Goal: Task Accomplishment & Management: Use online tool/utility

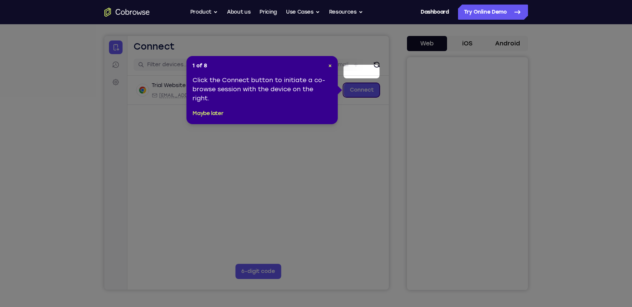
scroll to position [62, 0]
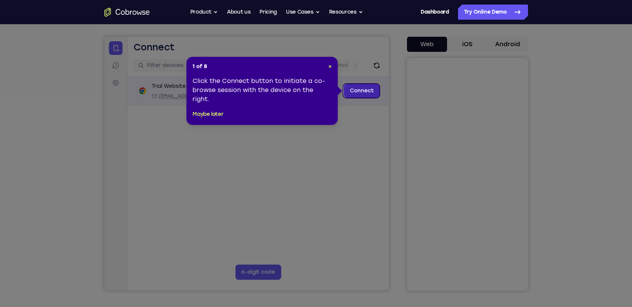
click at [349, 92] on link "Connect" at bounding box center [361, 91] width 36 height 14
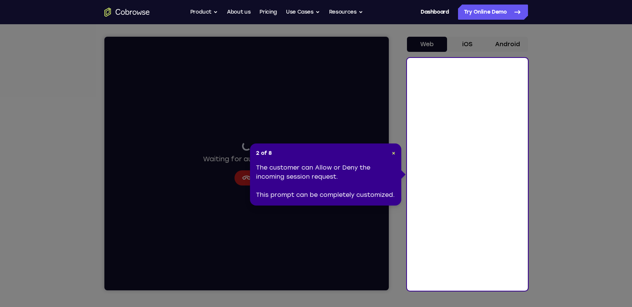
click at [315, 191] on div "The customer can Allow or Deny the incoming session request. This prompt can be…" at bounding box center [325, 181] width 139 height 36
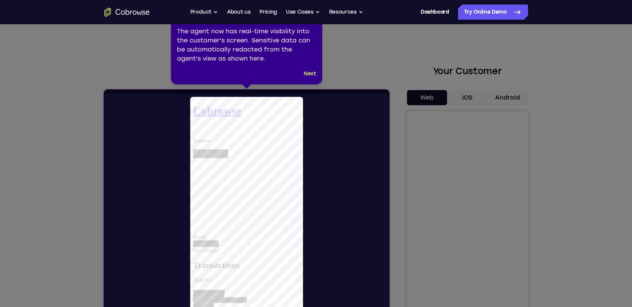
scroll to position [0, 0]
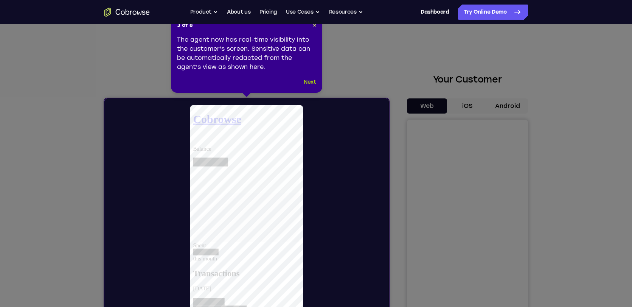
click at [307, 82] on button "Next" at bounding box center [310, 82] width 12 height 9
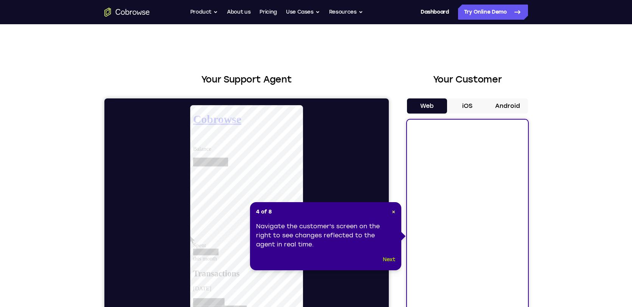
click at [390, 262] on button "Next" at bounding box center [389, 259] width 12 height 9
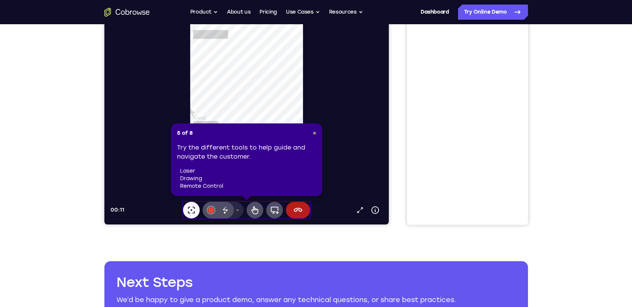
scroll to position [126, 0]
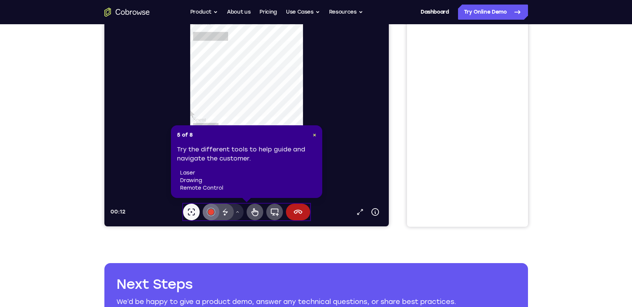
click at [211, 211] on div at bounding box center [211, 212] width 6 height 6
click at [224, 211] on icon at bounding box center [224, 210] width 5 height 5
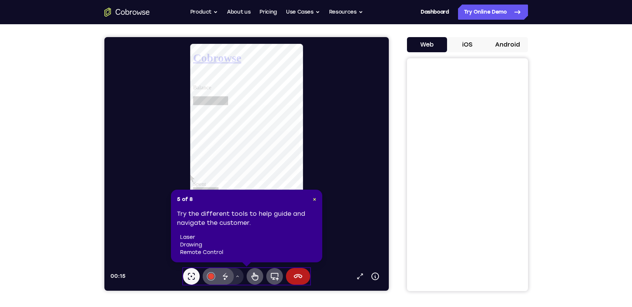
scroll to position [62, 0]
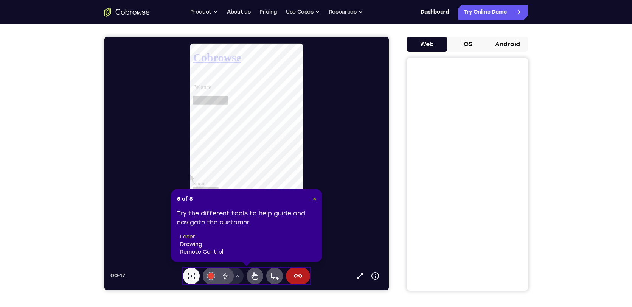
click at [293, 229] on div "Try the different tools to help guide and navigate the customer. laser drawing …" at bounding box center [246, 232] width 139 height 47
drag, startPoint x: 239, startPoint y: 216, endPoint x: 233, endPoint y: 221, distance: 7.6
click at [239, 216] on div "Try the different tools to help guide and navigate the customer. laser drawing …" at bounding box center [246, 232] width 139 height 47
click at [191, 244] on li "drawing" at bounding box center [248, 245] width 136 height 8
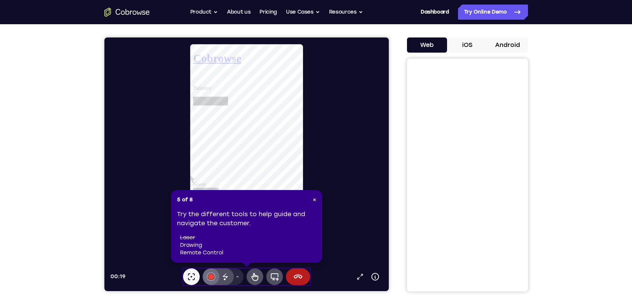
click at [212, 279] on div at bounding box center [211, 276] width 6 height 6
click at [222, 285] on div "00:24 Open in a new tab Device info Expand toolbar Laser pointer #e94435 Disapp…" at bounding box center [246, 163] width 284 height 253
click at [225, 278] on icon at bounding box center [225, 276] width 9 height 9
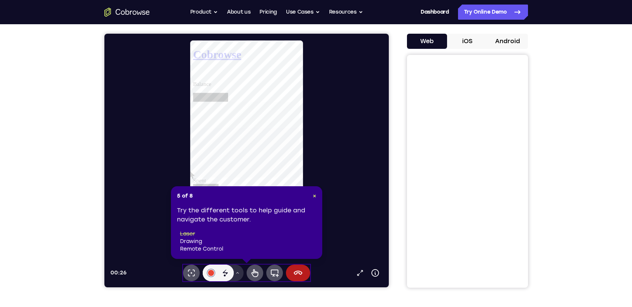
click at [234, 275] on button "Drawing tools menu" at bounding box center [237, 272] width 12 height 17
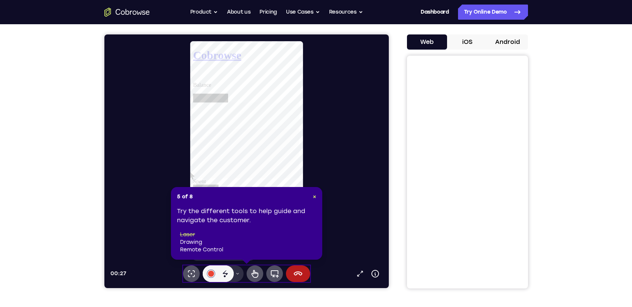
click at [238, 276] on button "Drawing tools menu" at bounding box center [237, 273] width 12 height 17
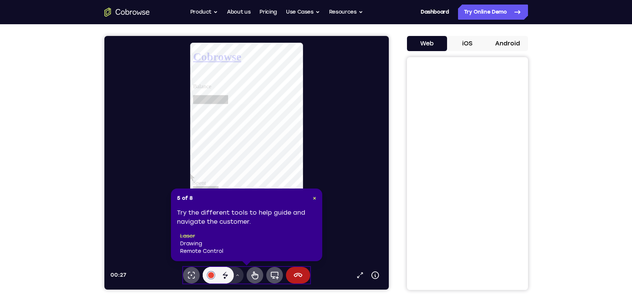
click at [238, 278] on button "Drawing tools menu" at bounding box center [237, 275] width 12 height 17
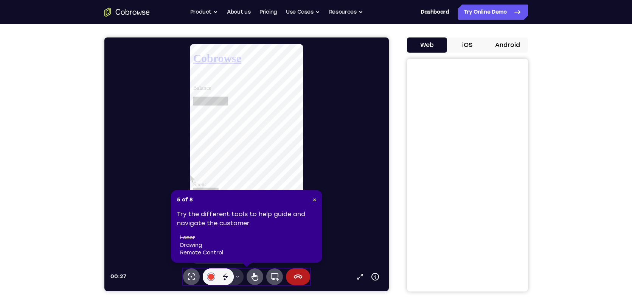
scroll to position [59, 0]
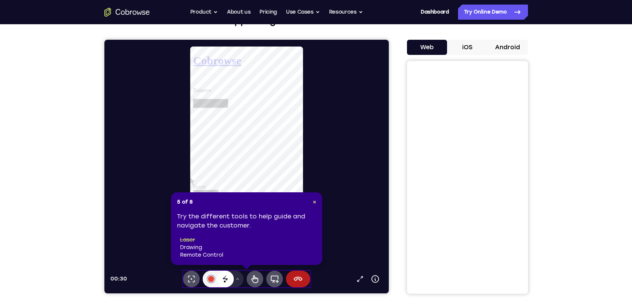
click at [226, 278] on icon at bounding box center [224, 277] width 5 height 5
click at [191, 283] on icon at bounding box center [190, 278] width 9 height 9
click at [211, 280] on div at bounding box center [211, 279] width 6 height 6
click at [236, 280] on icon at bounding box center [237, 278] width 5 height 5
click at [238, 278] on icon at bounding box center [237, 278] width 5 height 5
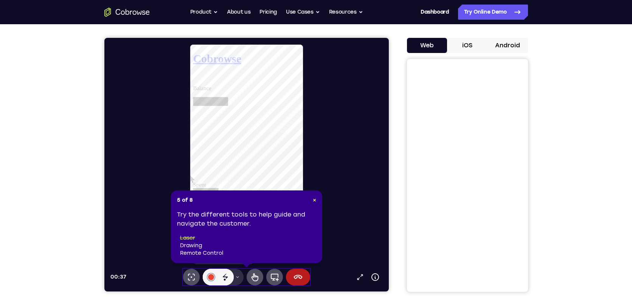
scroll to position [61, 0]
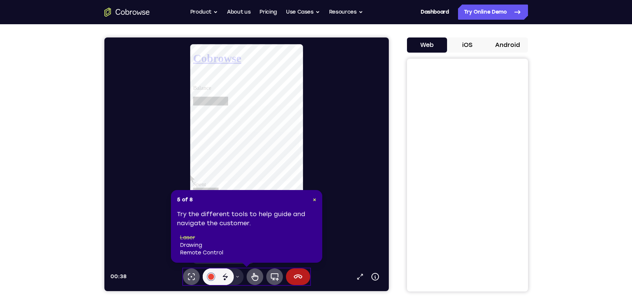
click at [191, 245] on li "drawing" at bounding box center [248, 245] width 136 height 8
click at [241, 276] on button "Drawing tools menu" at bounding box center [237, 276] width 12 height 17
click at [238, 277] on icon at bounding box center [237, 276] width 5 height 5
click at [317, 200] on div "5 of 8 × Try the different tools to help guide and navigate the customer. laser…" at bounding box center [246, 226] width 151 height 73
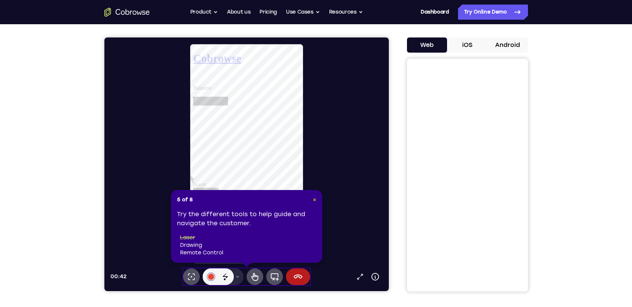
drag, startPoint x: 315, startPoint y: 198, endPoint x: 173, endPoint y: 234, distance: 147.1
click at [315, 198] on span "×" at bounding box center [314, 199] width 3 height 6
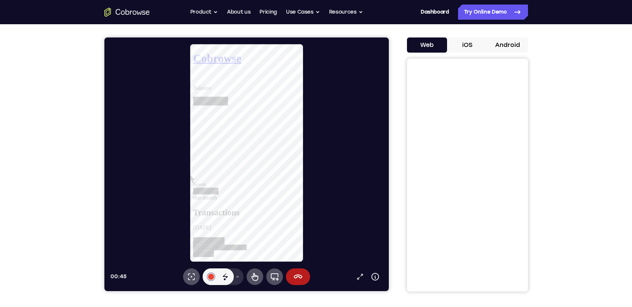
click at [238, 278] on icon at bounding box center [237, 276] width 5 height 5
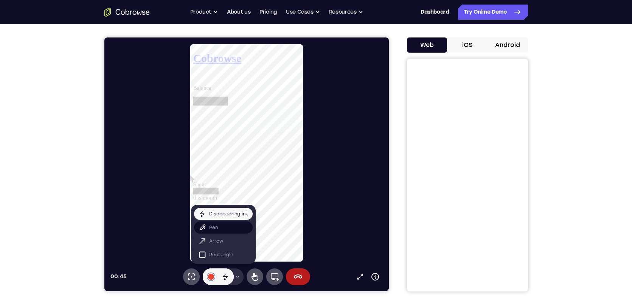
scroll to position [64, 0]
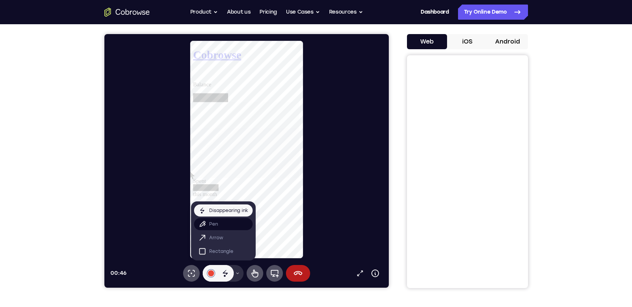
click at [216, 225] on p "Pen" at bounding box center [213, 224] width 9 height 8
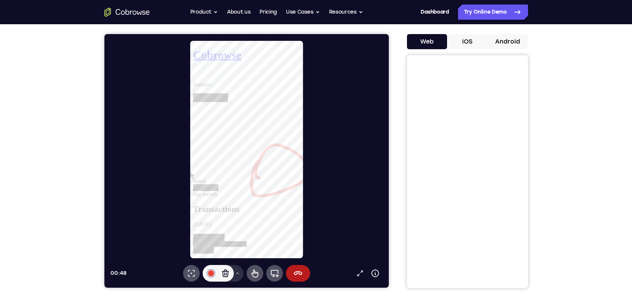
click at [238, 273] on icon at bounding box center [237, 273] width 5 height 5
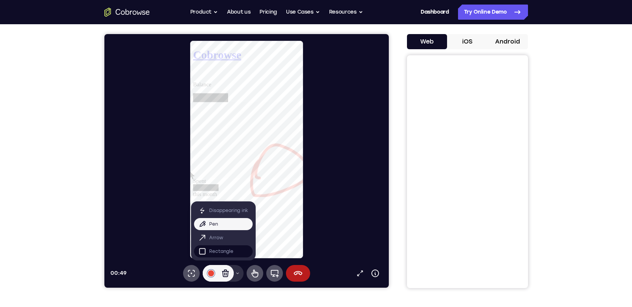
click at [233, 249] on button "Rectangle" at bounding box center [223, 251] width 59 height 12
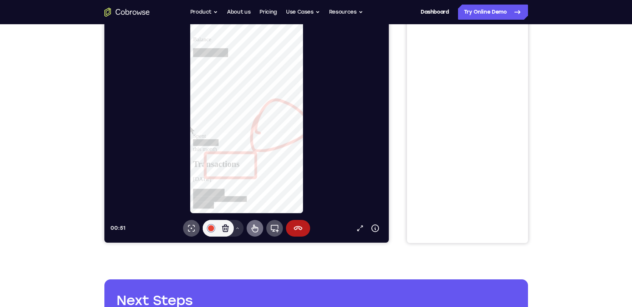
scroll to position [113, 0]
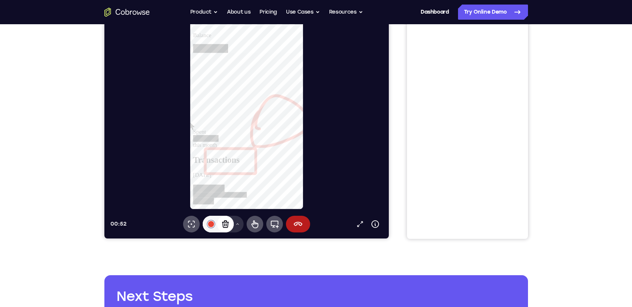
click at [228, 225] on icon at bounding box center [225, 223] width 9 height 9
click at [210, 223] on div at bounding box center [211, 224] width 6 height 6
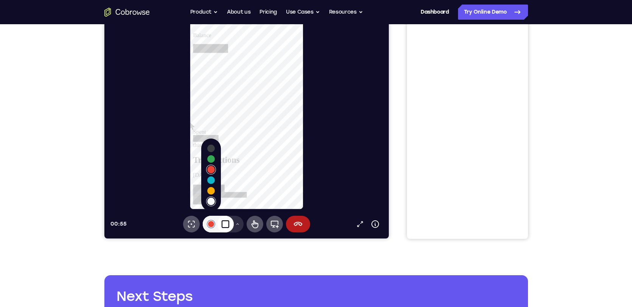
click at [211, 202] on button "Select color #f8f9fa" at bounding box center [211, 201] width 8 height 8
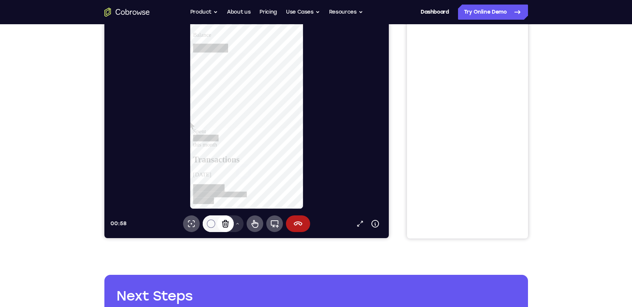
click at [227, 224] on icon at bounding box center [225, 223] width 9 height 9
click at [257, 227] on icon at bounding box center [254, 223] width 9 height 9
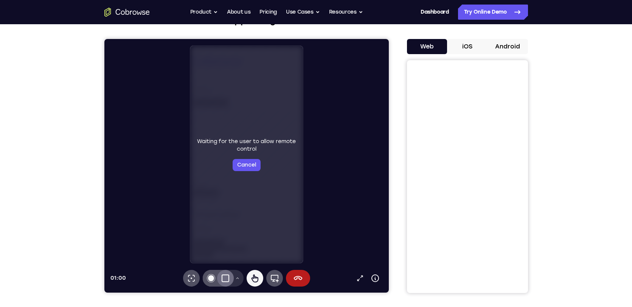
scroll to position [53, 0]
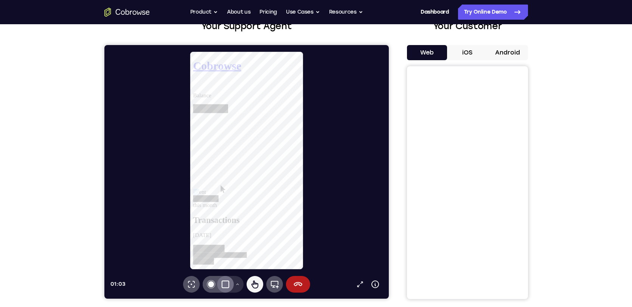
drag, startPoint x: 247, startPoint y: 134, endPoint x: 239, endPoint y: 133, distance: 8.7
click at [297, 288] on icon at bounding box center [297, 284] width 9 height 9
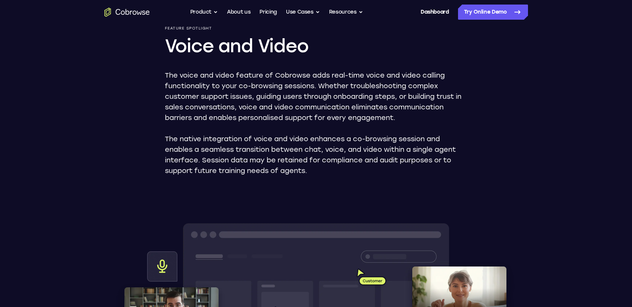
scroll to position [71, 0]
